Goal: Task Accomplishment & Management: Use online tool/utility

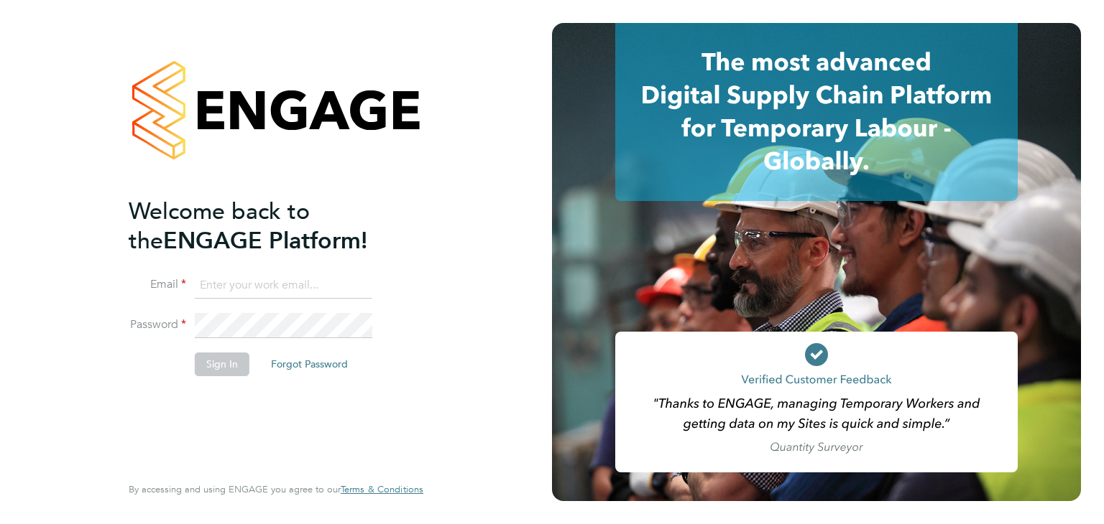
type input "[EMAIL_ADDRESS][DOMAIN_NAME]"
click at [224, 364] on button "Sign In" at bounding box center [222, 364] width 55 height 23
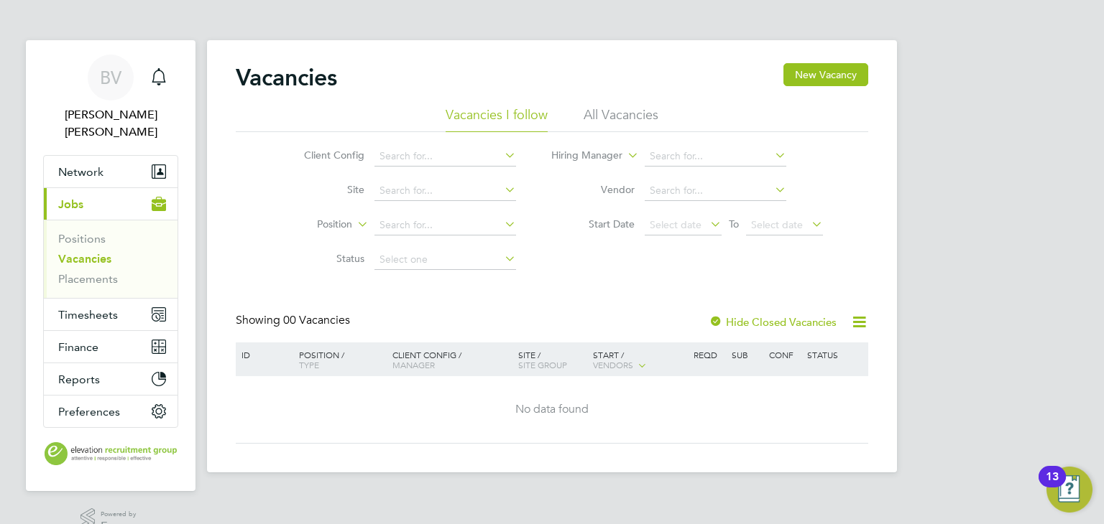
click at [862, 327] on icon at bounding box center [859, 322] width 18 height 18
click at [101, 308] on span "Timesheets" at bounding box center [88, 315] width 60 height 14
click at [79, 308] on span "Timesheets" at bounding box center [88, 315] width 60 height 14
click at [93, 307] on button "Timesheets" at bounding box center [111, 315] width 134 height 32
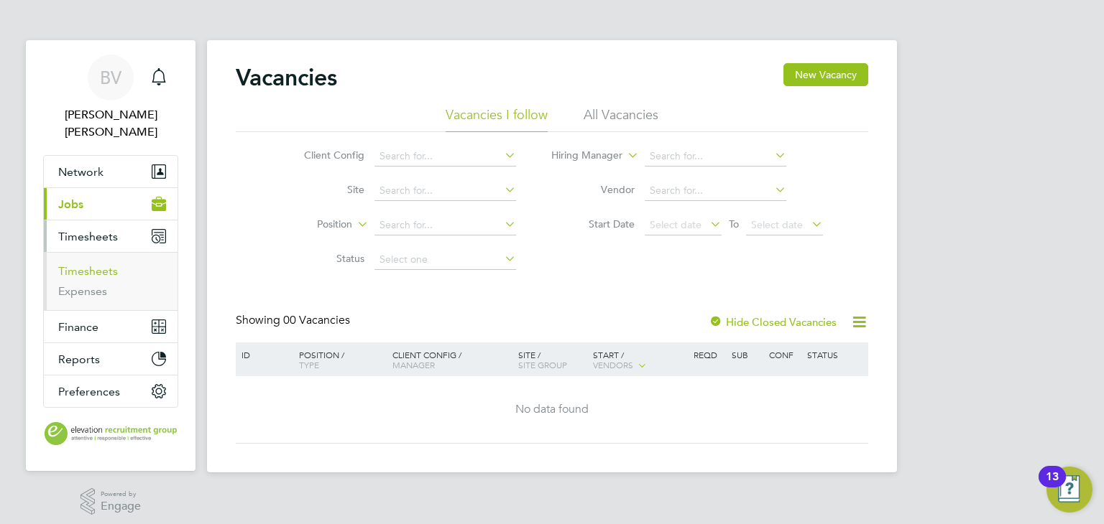
click at [90, 264] on link "Timesheets" at bounding box center [88, 271] width 60 height 14
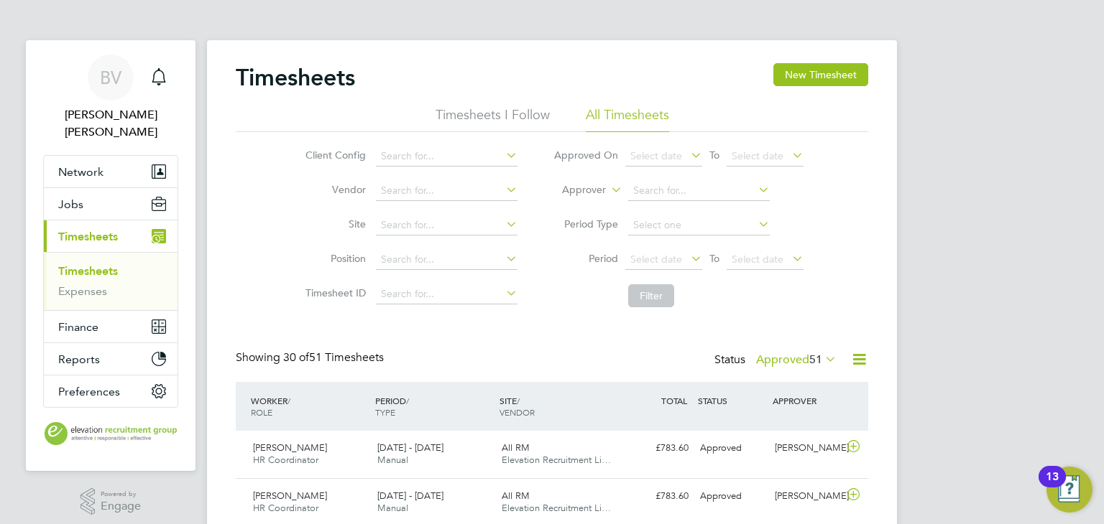
click at [813, 359] on span "51" at bounding box center [815, 360] width 13 height 14
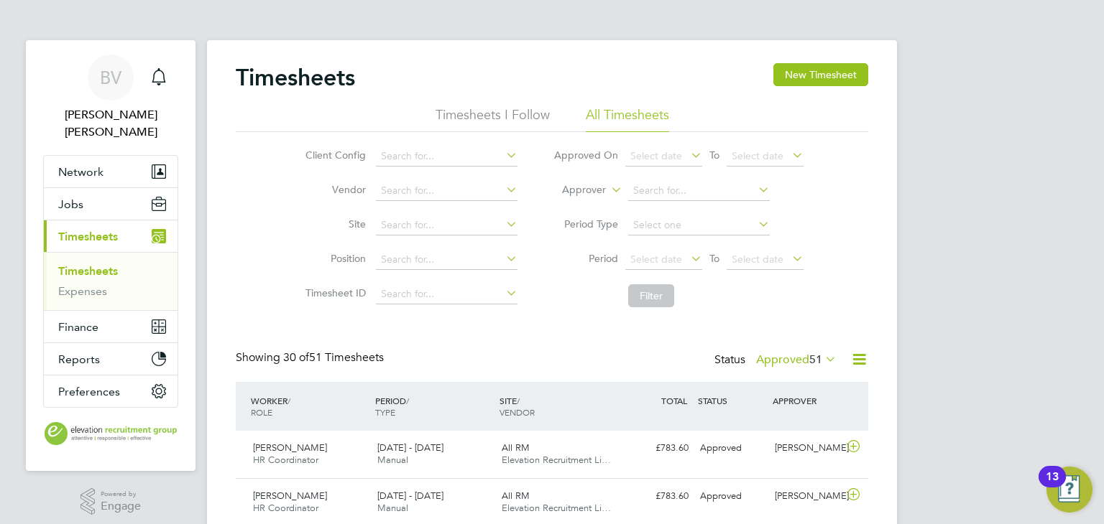
click at [865, 363] on icon at bounding box center [859, 360] width 18 height 18
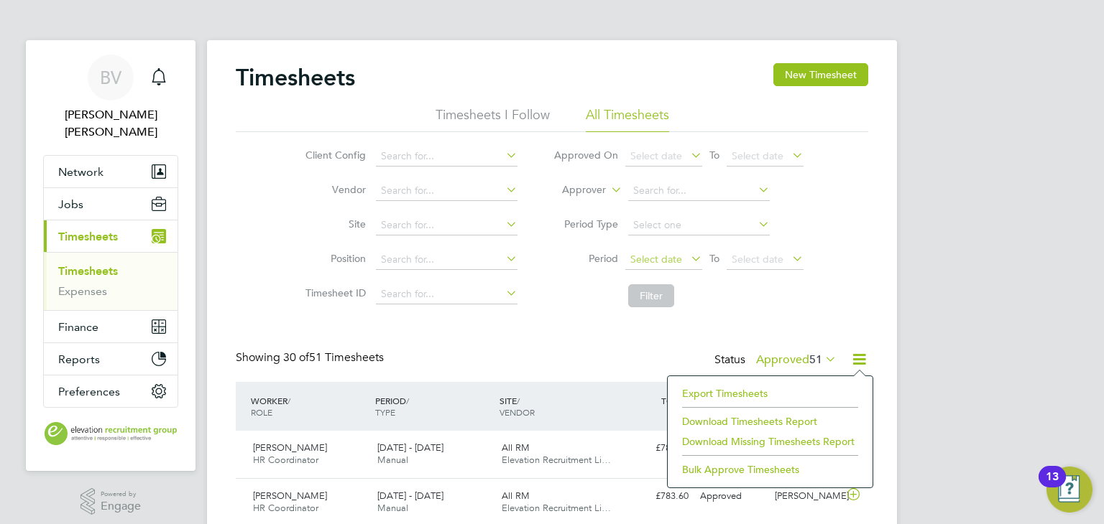
click at [665, 251] on span "Select date" at bounding box center [663, 260] width 77 height 19
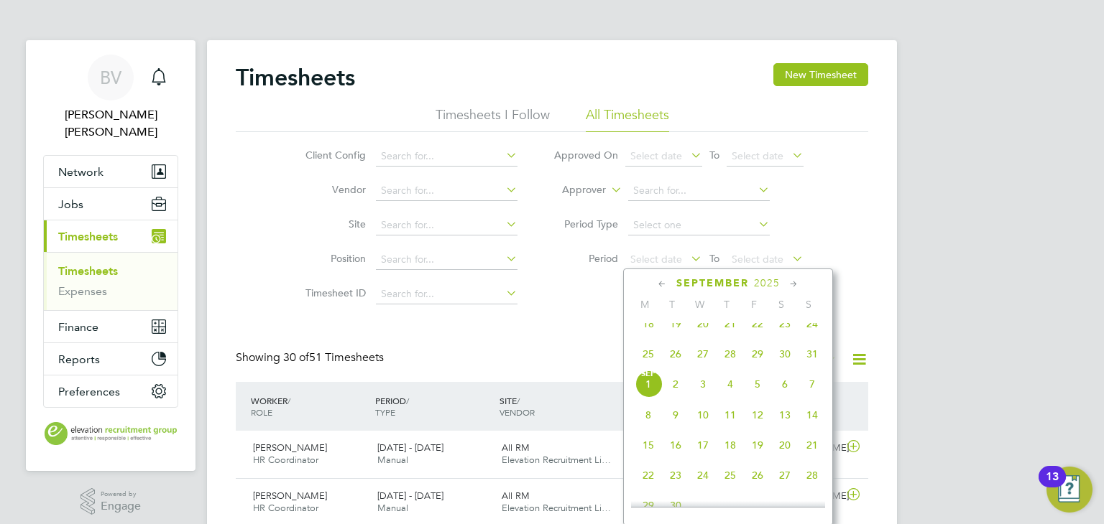
click at [652, 366] on span "25" at bounding box center [647, 354] width 27 height 27
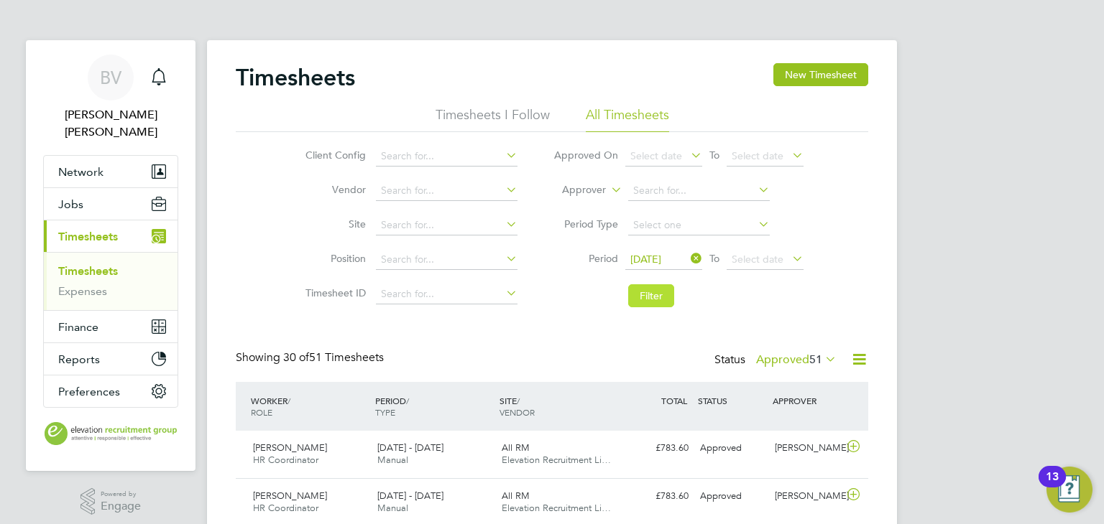
click at [655, 296] on button "Filter" at bounding box center [651, 295] width 46 height 23
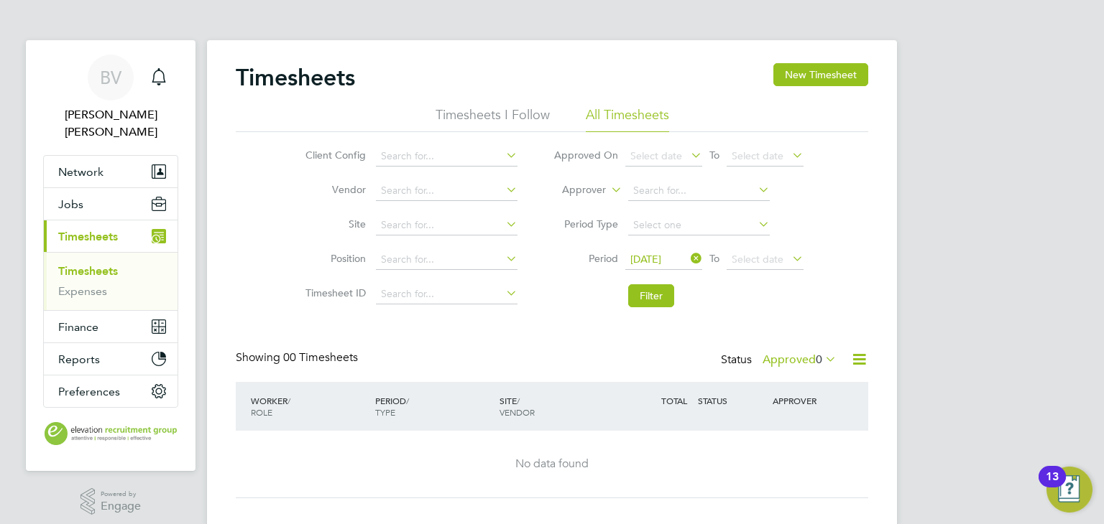
click at [779, 361] on label "Approved 0" at bounding box center [799, 360] width 74 height 14
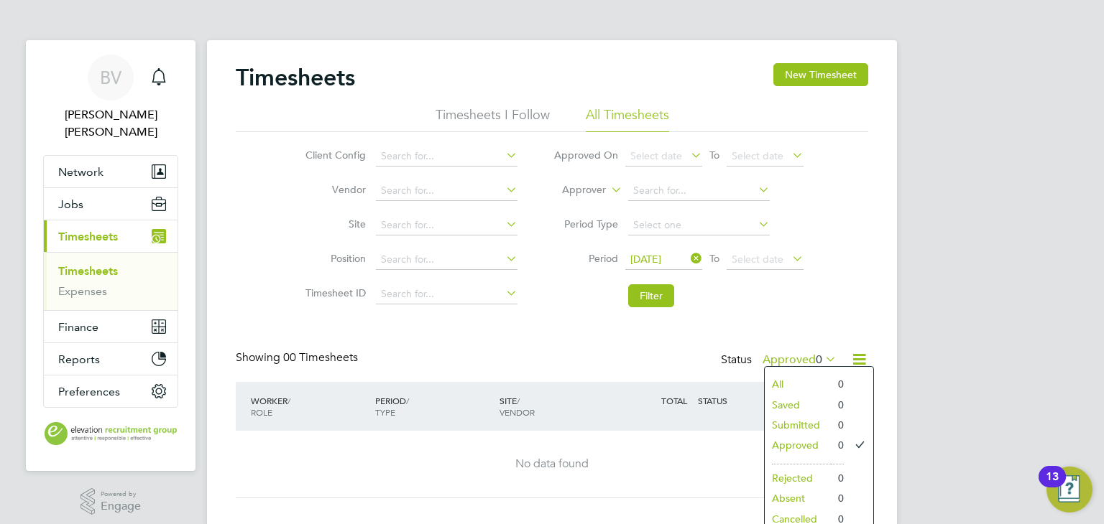
click at [825, 307] on div "Client Config Vendor Site Position Timesheet ID Approved On Select date To Sele…" at bounding box center [552, 223] width 632 height 182
